Goal: Task Accomplishment & Management: Manage account settings

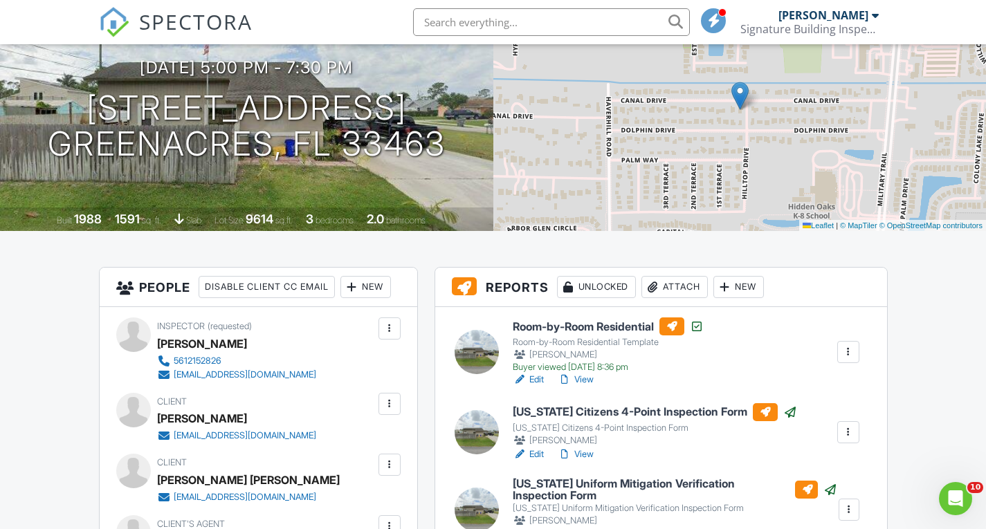
scroll to position [346, 0]
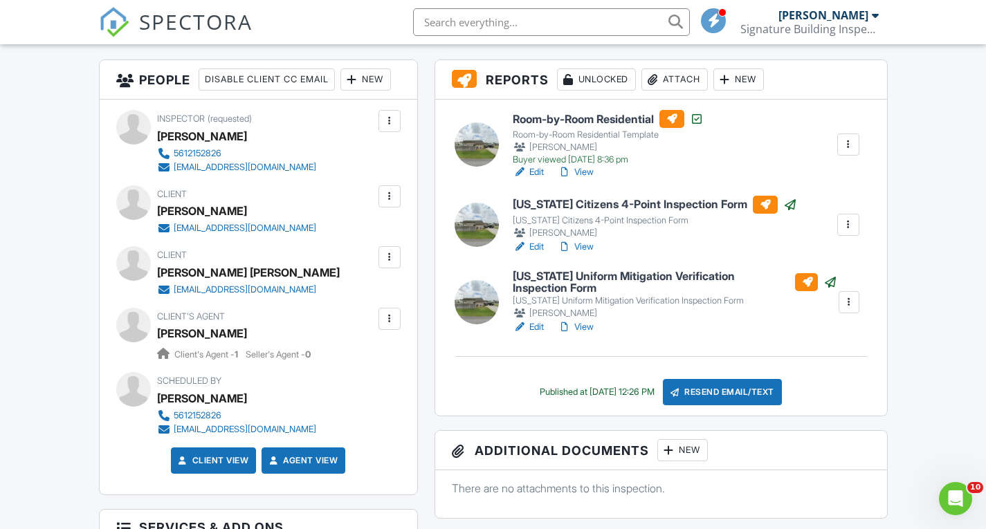
click at [588, 246] on link "View" at bounding box center [575, 247] width 36 height 14
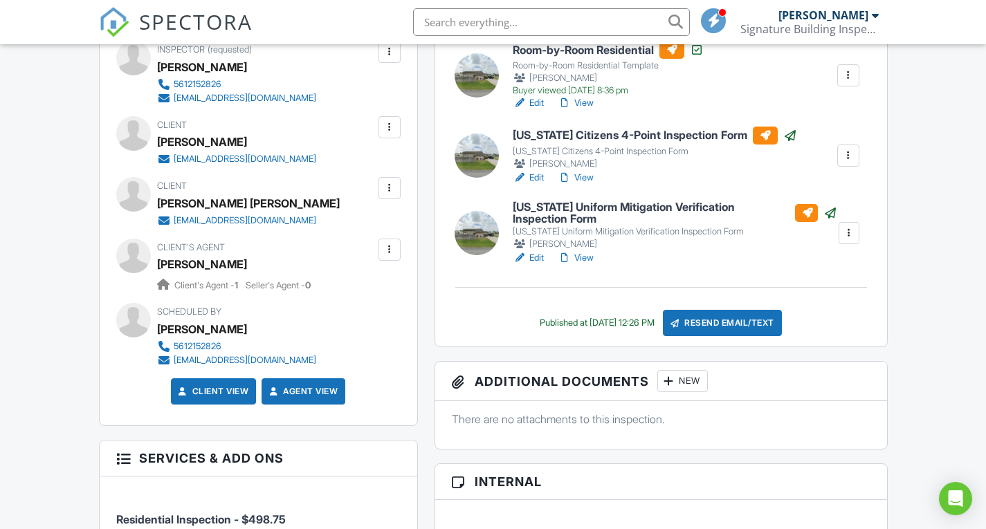
click at [586, 262] on link "View" at bounding box center [575, 258] width 36 height 14
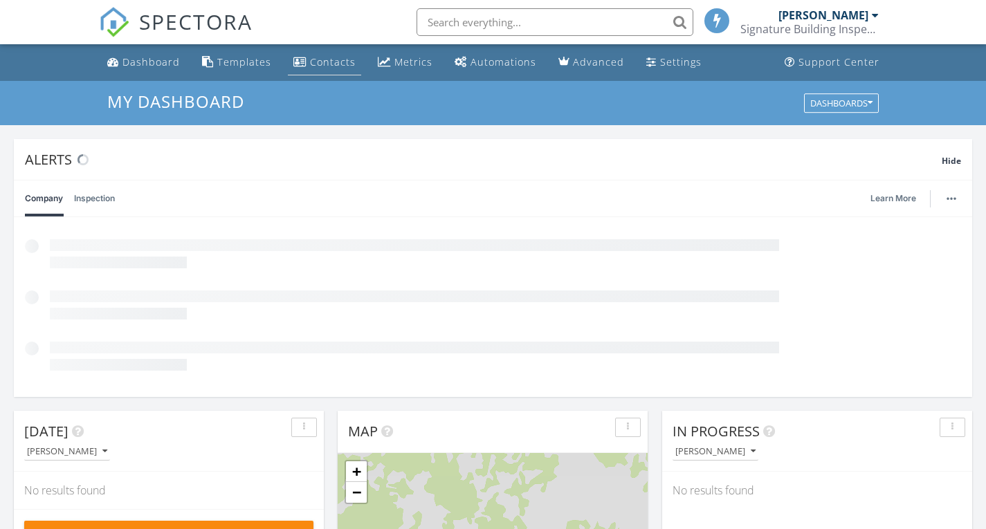
scroll to position [7, 7]
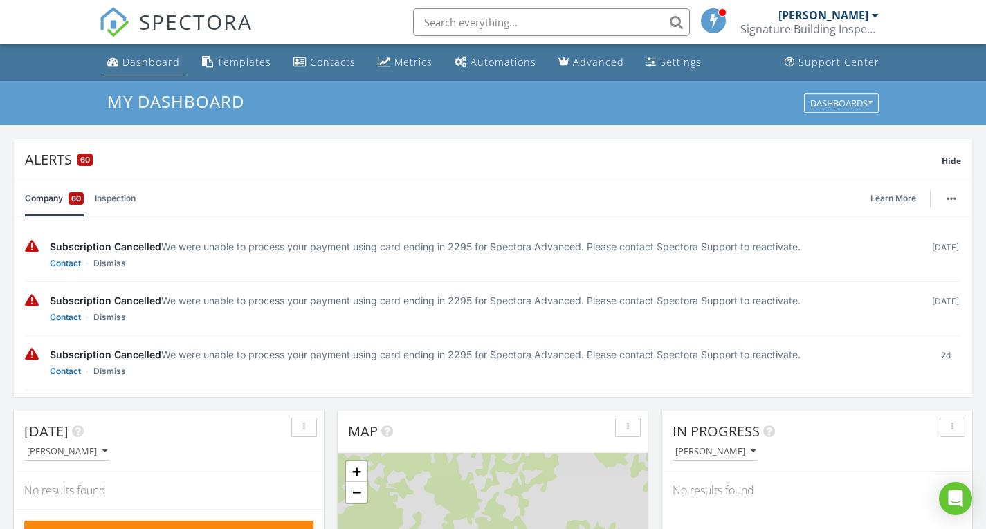
click at [147, 64] on div "Dashboard" at bounding box center [150, 61] width 57 height 13
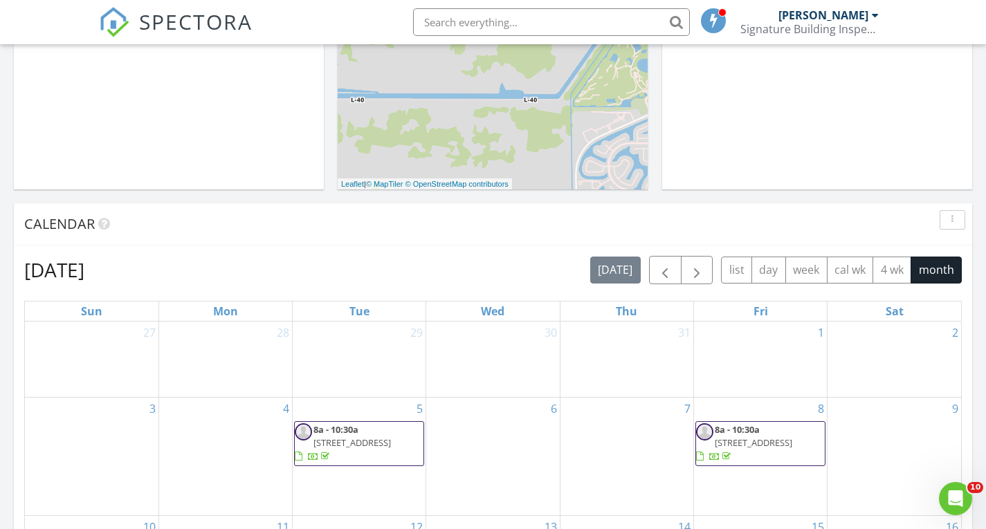
scroll to position [899, 0]
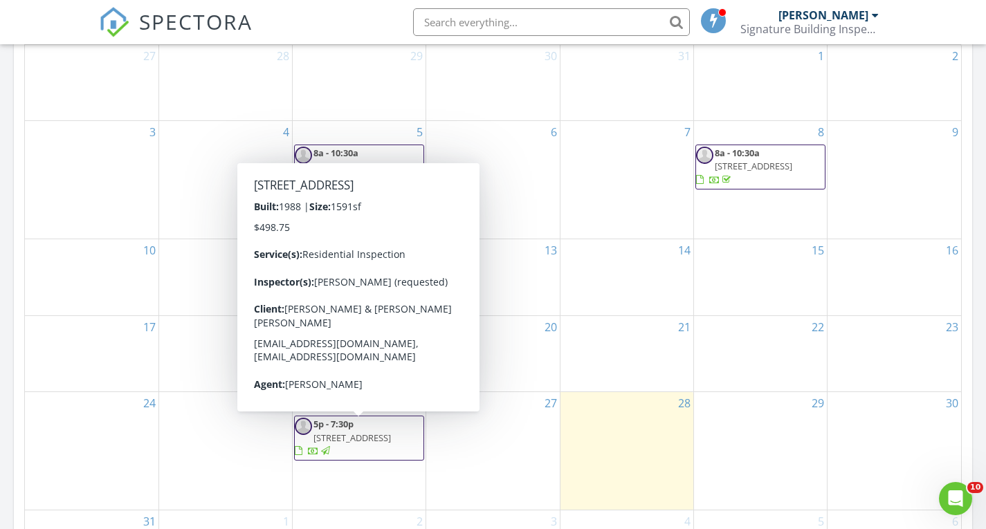
click at [350, 433] on span "[STREET_ADDRESS]" at bounding box center [351, 438] width 77 height 12
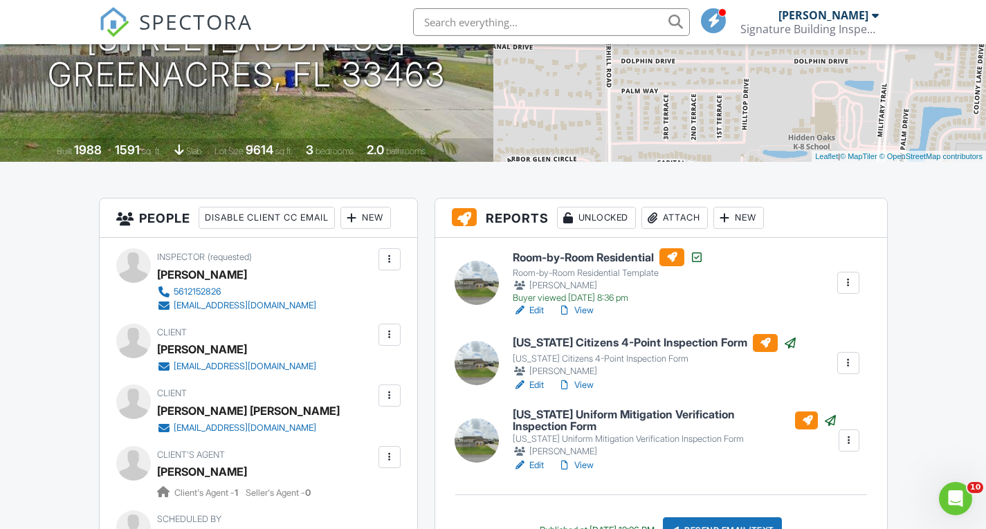
click at [582, 383] on link "View" at bounding box center [575, 385] width 36 height 14
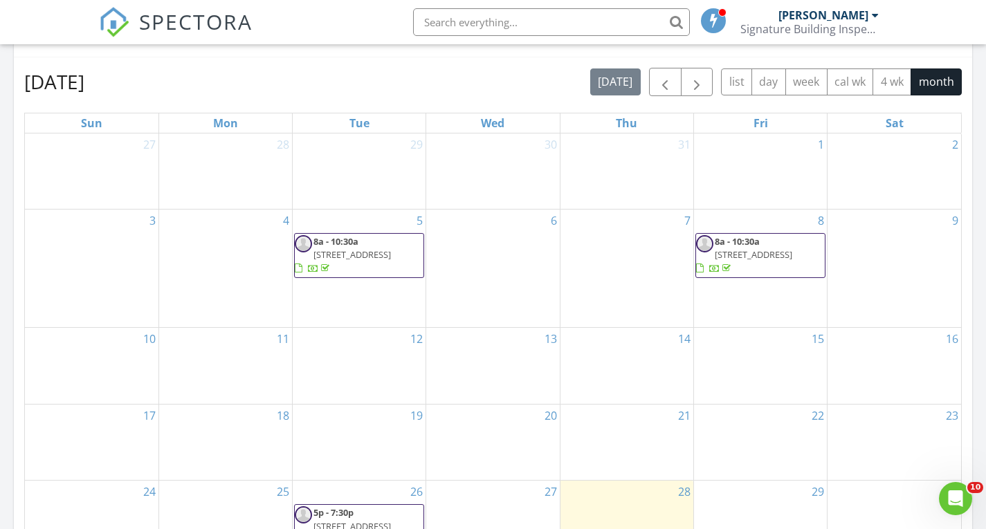
scroll to position [1037, 0]
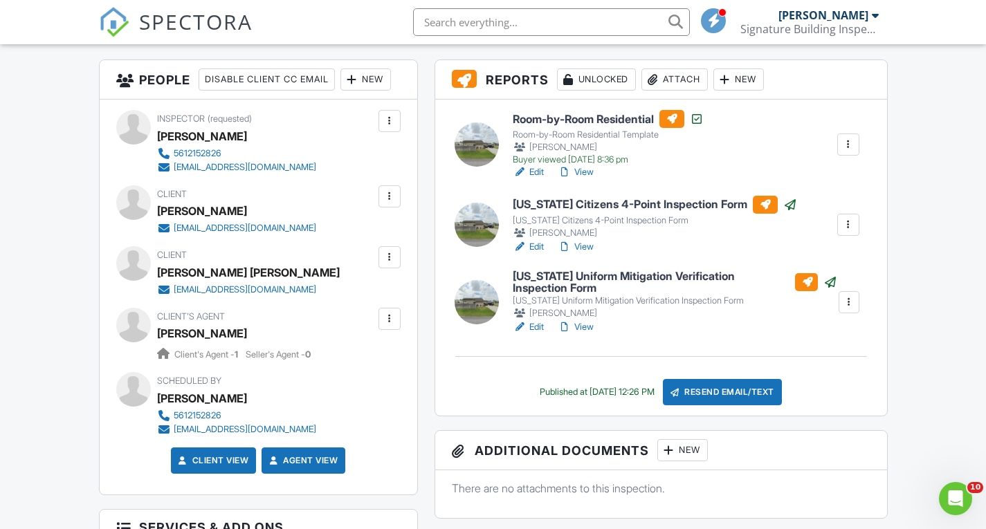
click at [583, 326] on link "View" at bounding box center [575, 327] width 36 height 14
